Goal: Task Accomplishment & Management: Complete application form

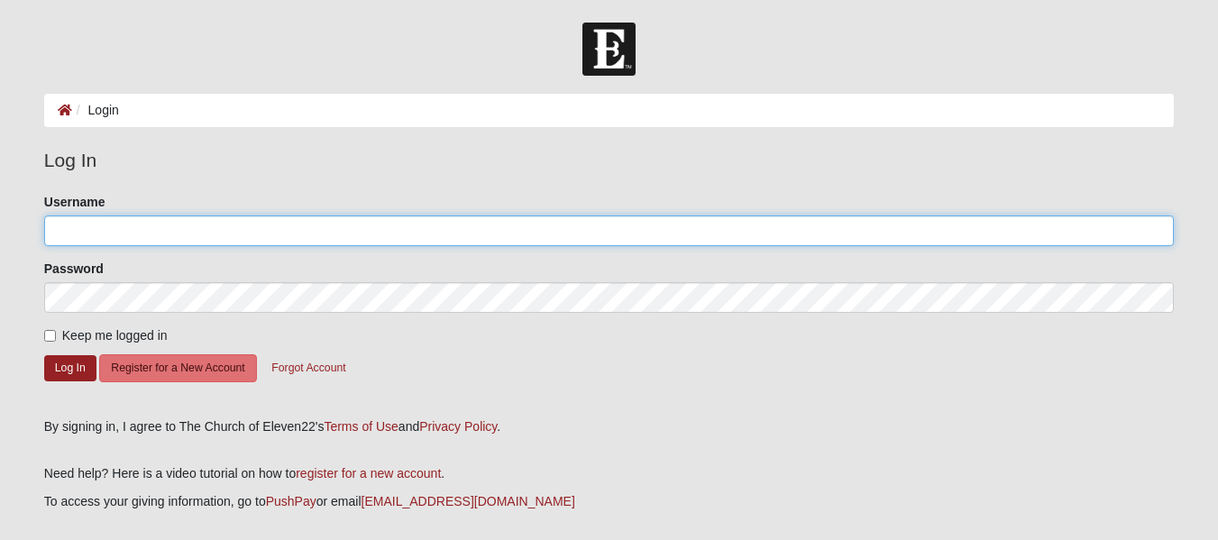
click at [803, 236] on input "Username" at bounding box center [608, 230] width 1129 height 31
type input "[EMAIL_ADDRESS][DOMAIN_NAME]"
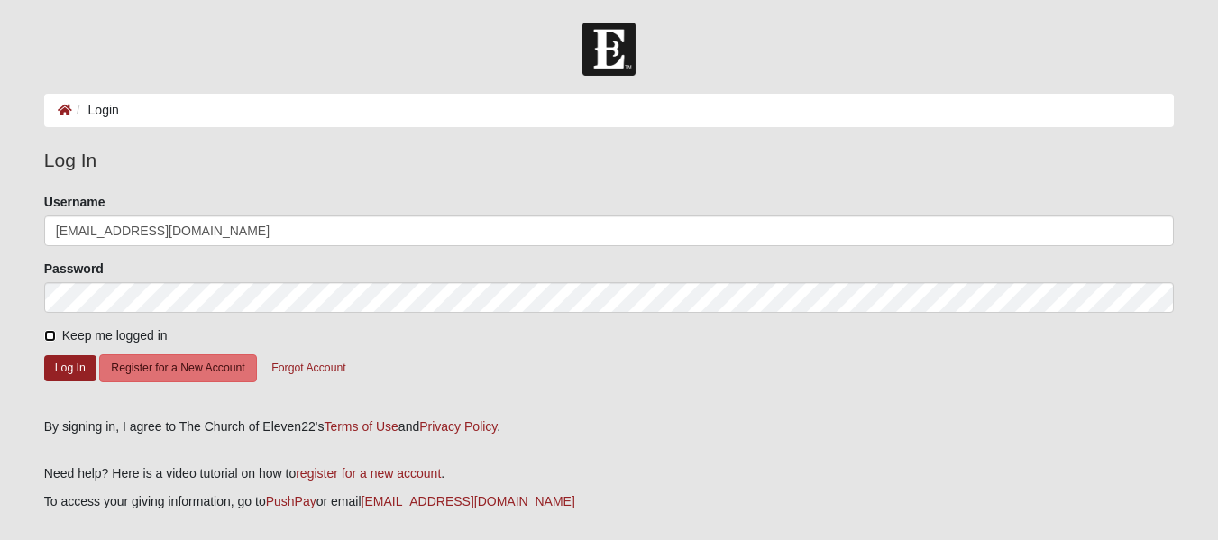
click at [47, 334] on input "Keep me logged in" at bounding box center [50, 336] width 12 height 12
checkbox input "true"
click at [70, 366] on button "Log In" at bounding box center [70, 368] width 52 height 26
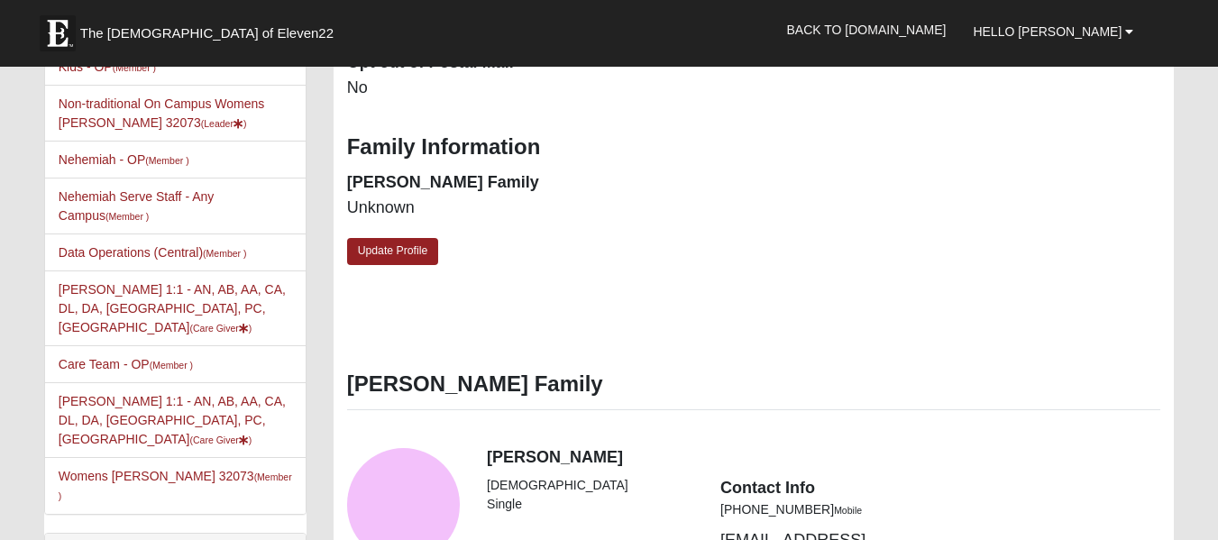
scroll to position [613, 0]
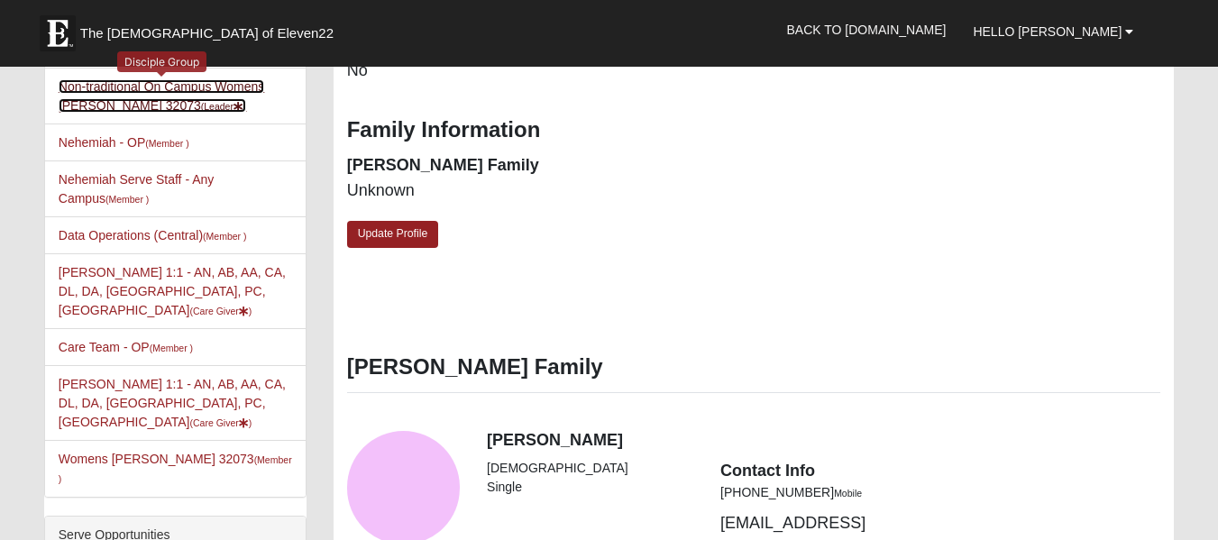
click at [127, 90] on link "Non-traditional On Campus Womens Vanek 32073 (Leader )" at bounding box center [162, 95] width 206 height 33
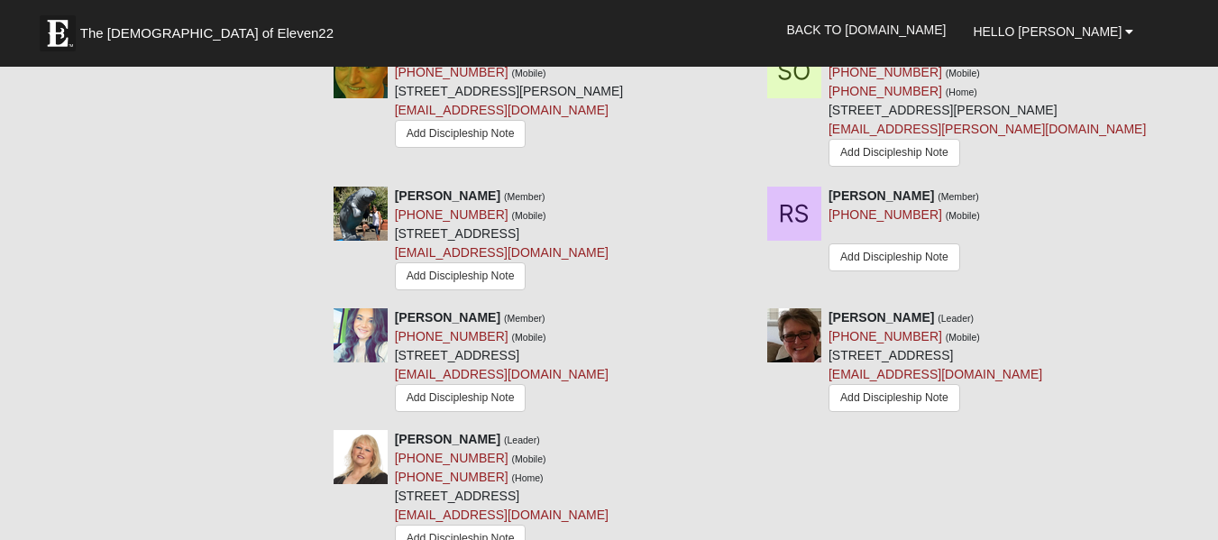
scroll to position [1298, 0]
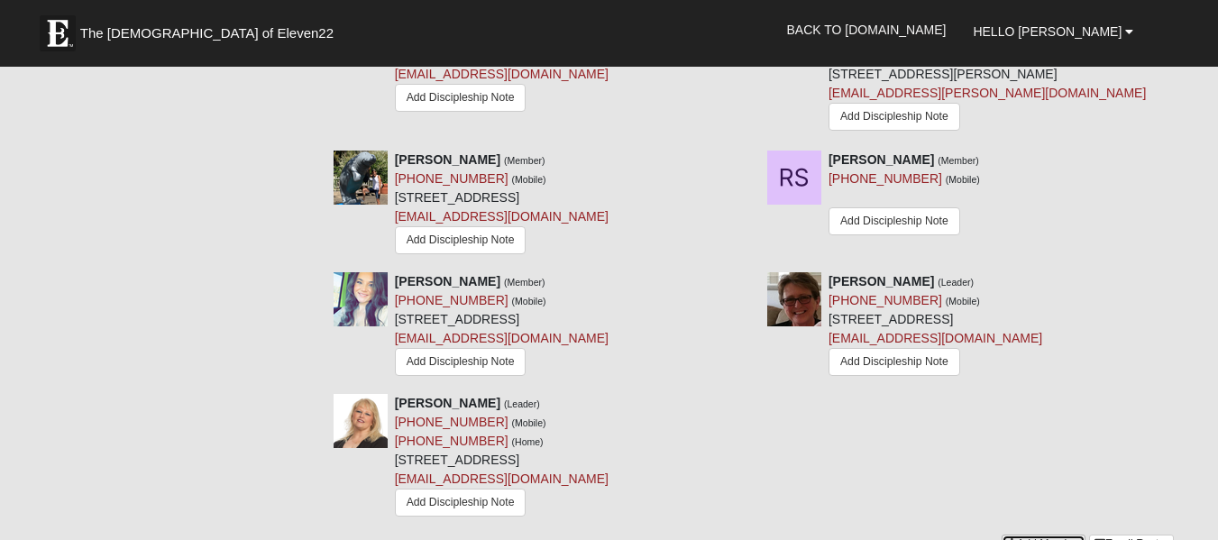
click at [1015, 534] on link "Add Member" at bounding box center [1043, 543] width 84 height 19
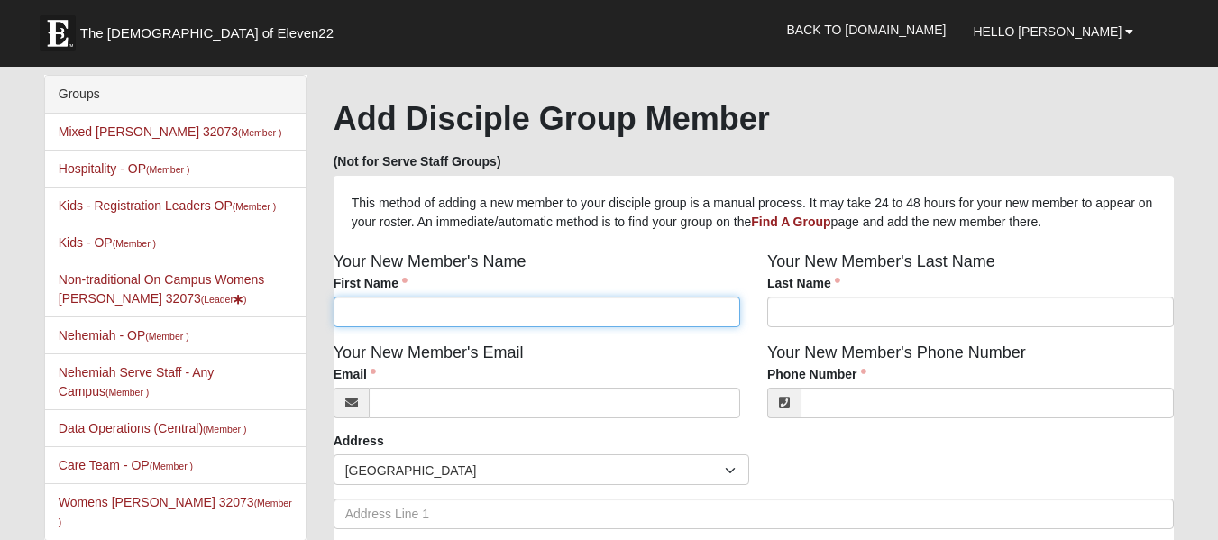
click at [480, 323] on input "First Name" at bounding box center [536, 312] width 407 height 31
type input "Drea"
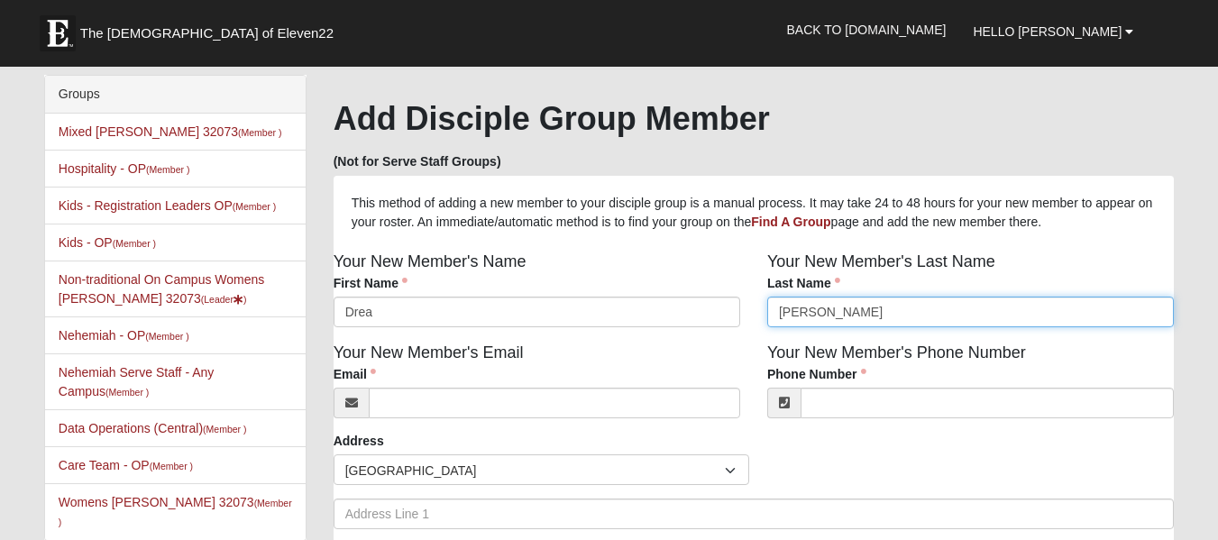
type input "Testerman"
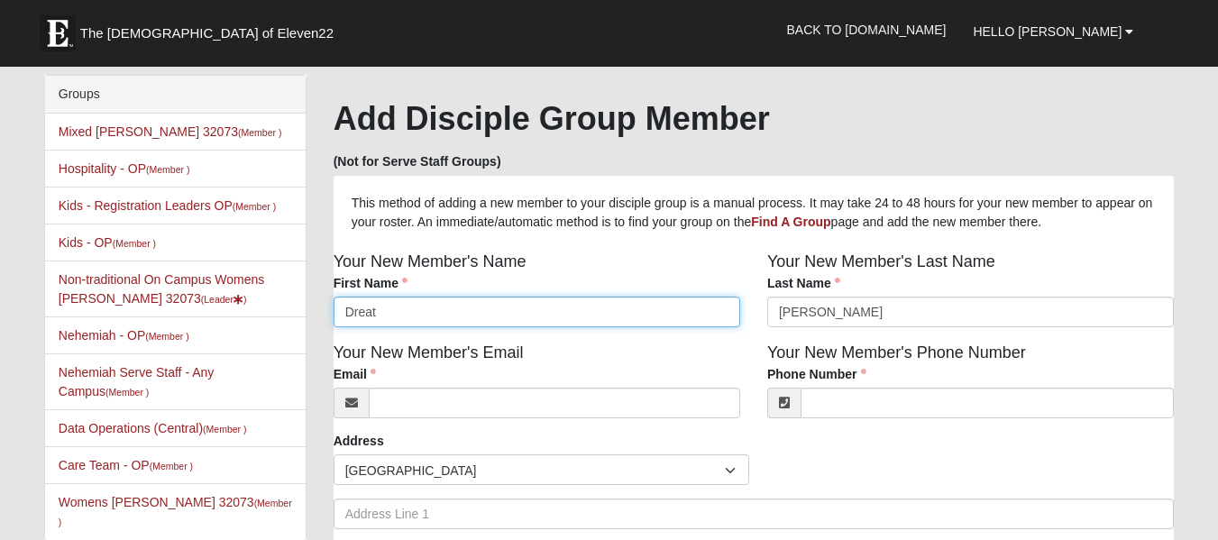
click at [480, 323] on input "Dreat" at bounding box center [536, 312] width 407 height 31
type input "Drea"
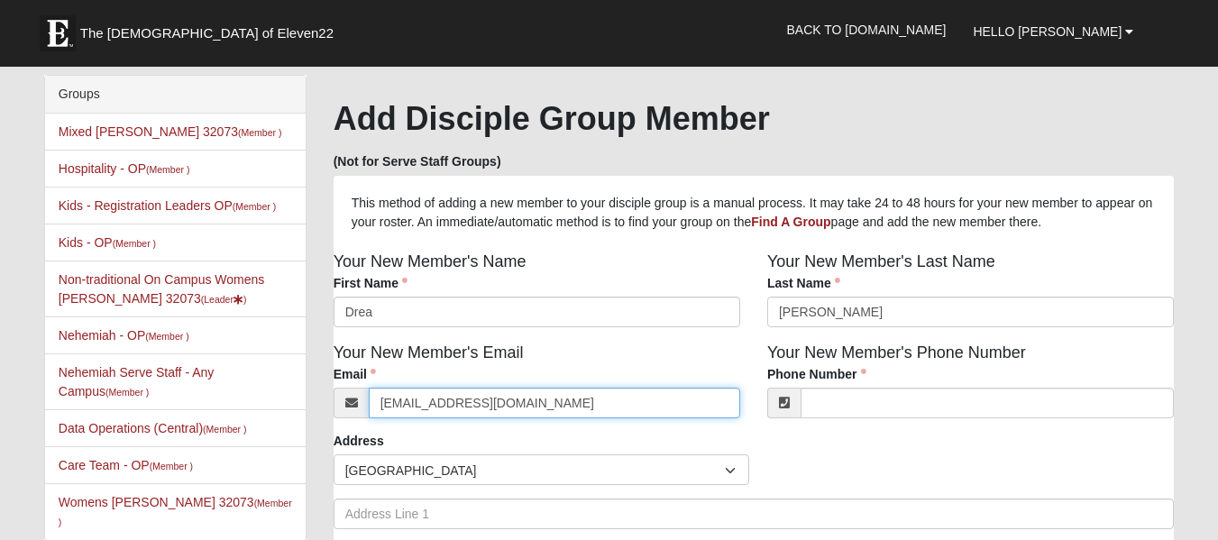
type input "truckerwifetesterman13@gmail.com"
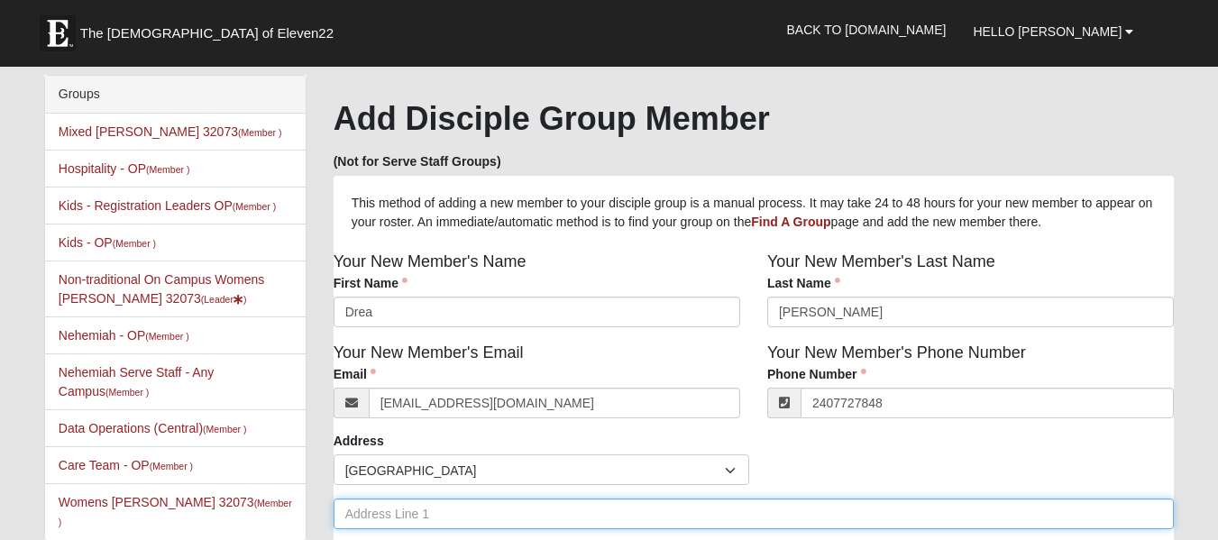
type input "(240) 772-7848"
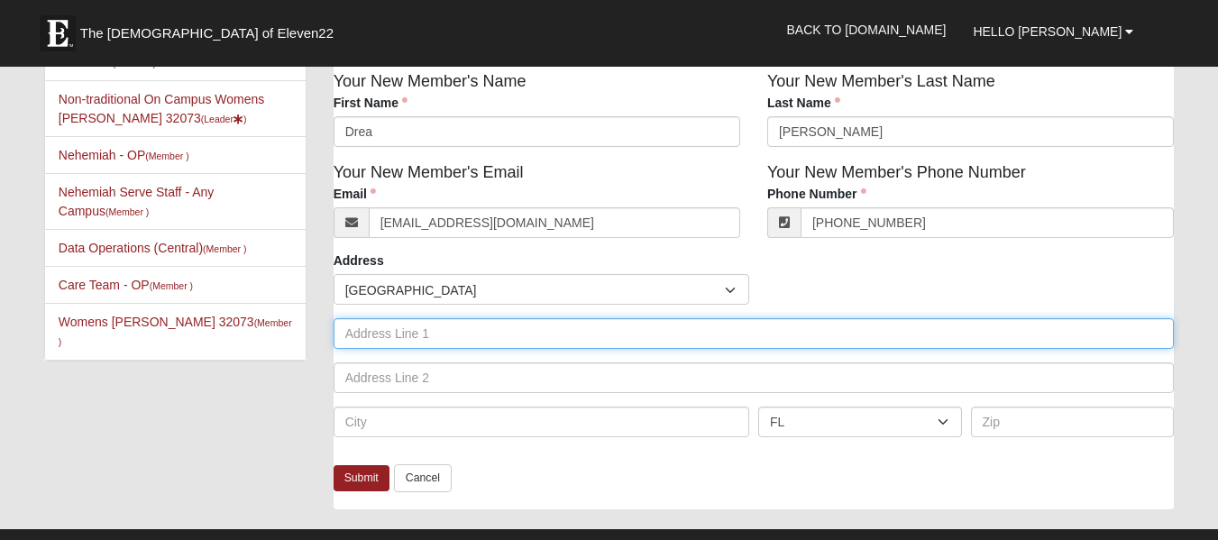
scroll to position [216, 0]
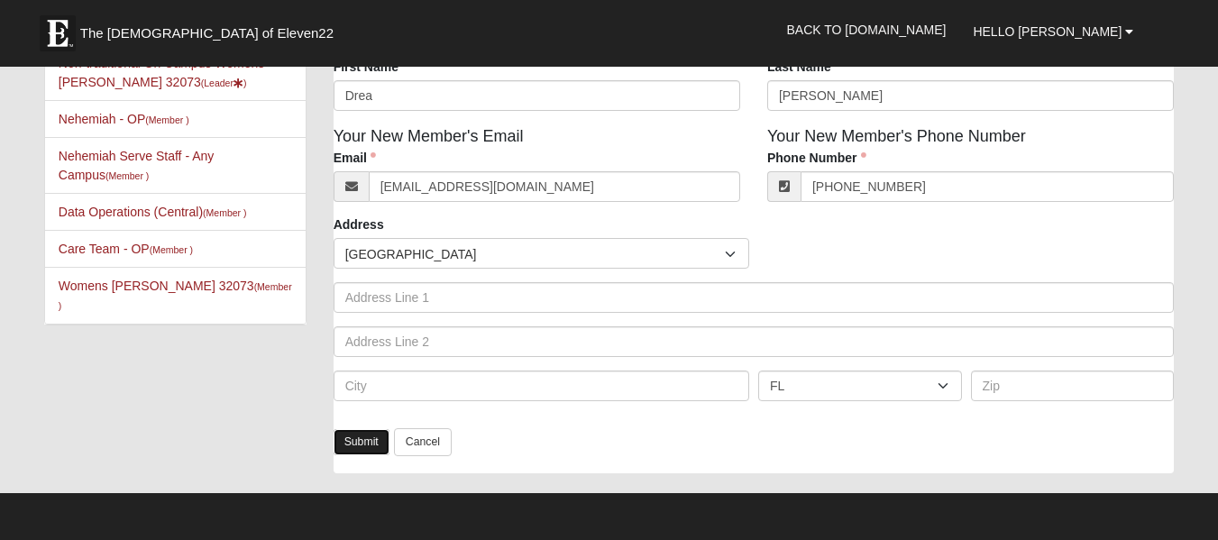
click at [351, 442] on link "Submit" at bounding box center [361, 442] width 56 height 26
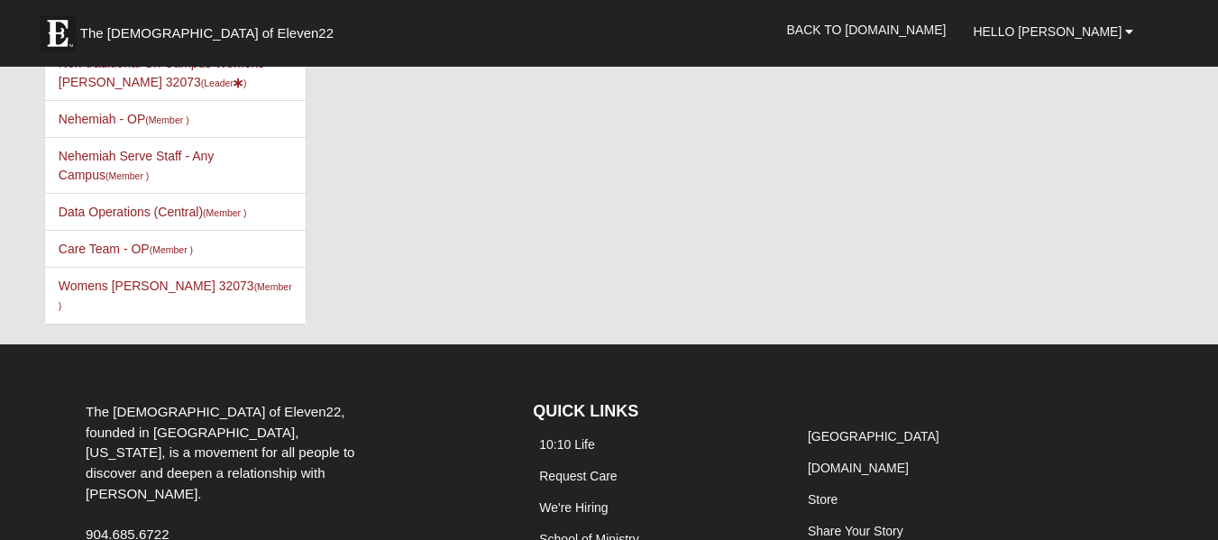
scroll to position [0, 0]
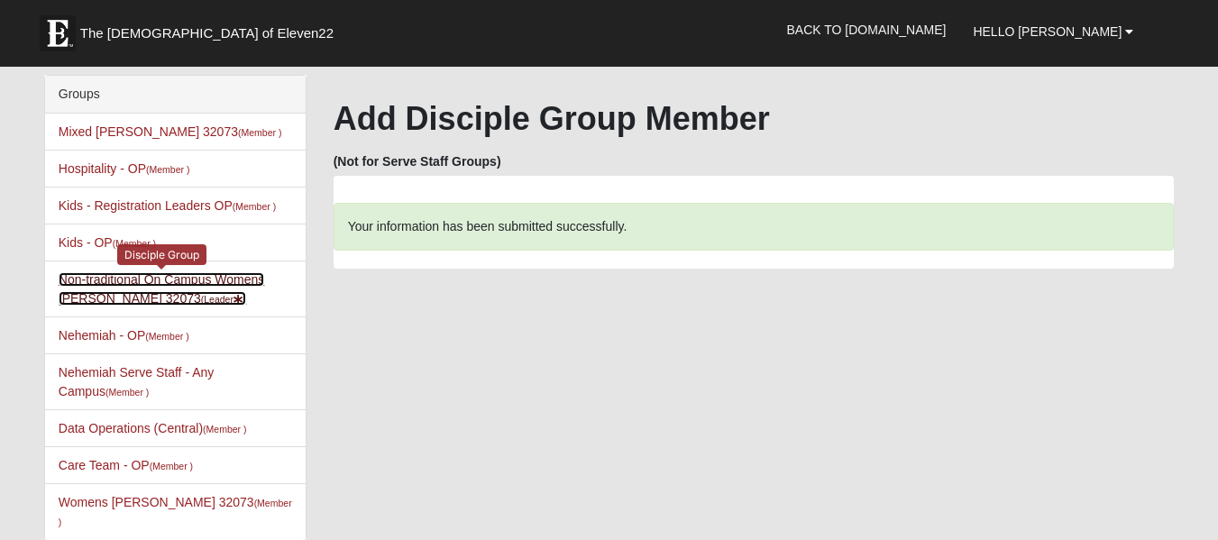
click at [232, 280] on link "Non-traditional On Campus Womens Vanek 32073 (Leader )" at bounding box center [162, 288] width 206 height 33
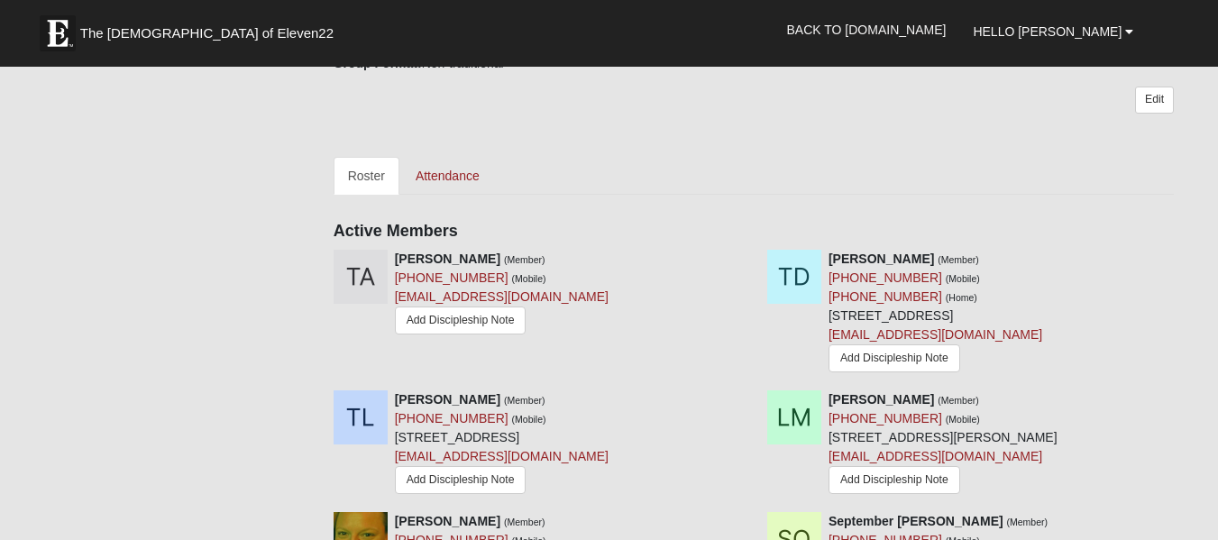
scroll to position [758, 0]
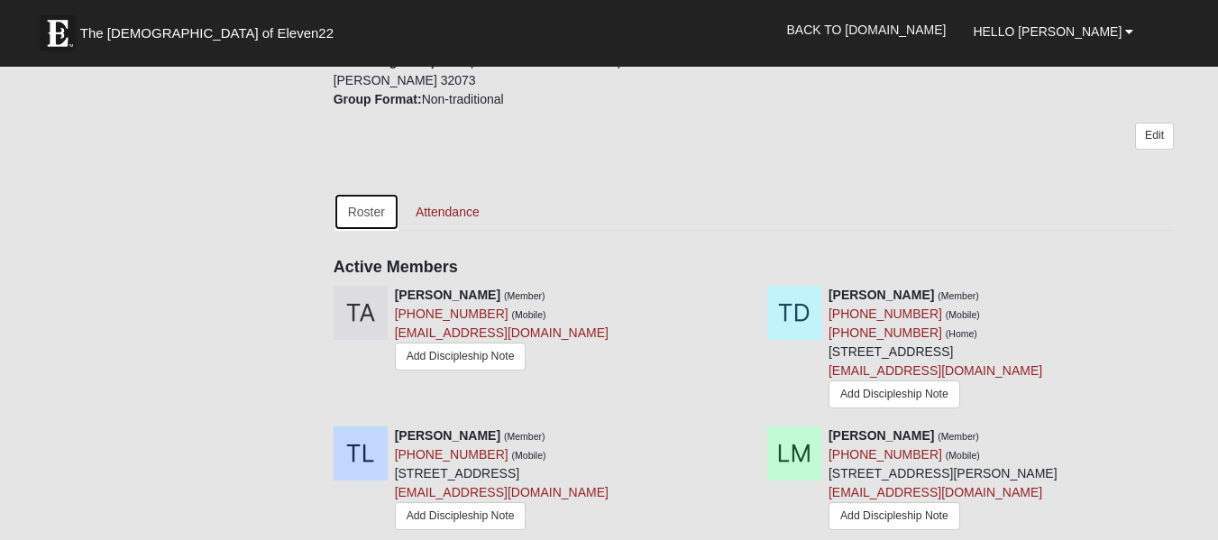
click at [361, 193] on link "Roster" at bounding box center [366, 212] width 66 height 38
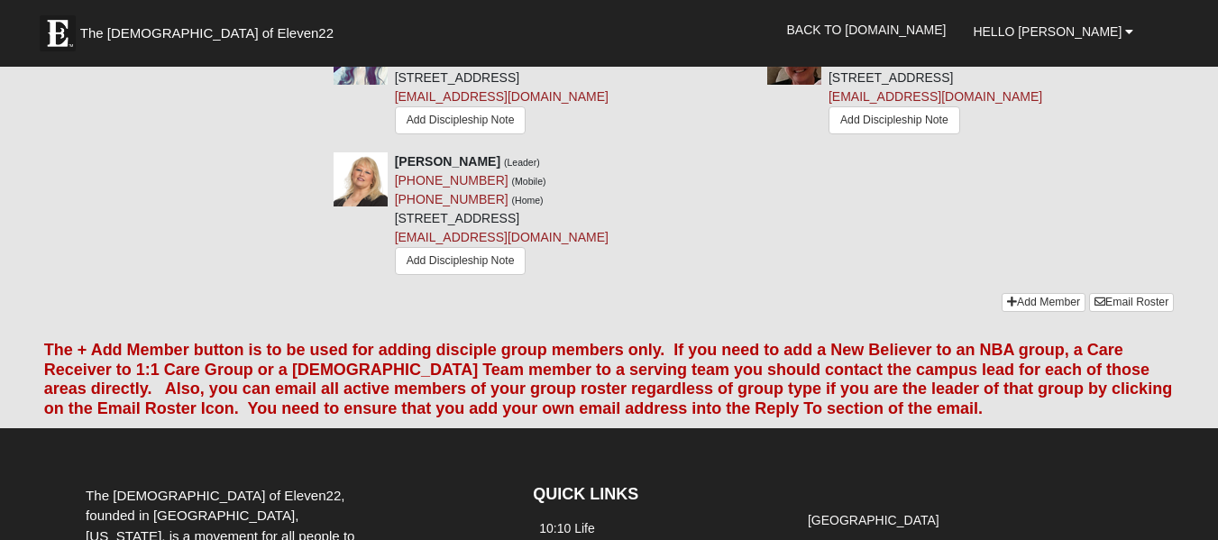
scroll to position [1574, 0]
